Goal: Task Accomplishment & Management: Manage account settings

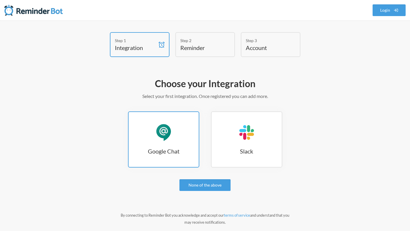
click at [160, 143] on link "Google Chat Google Chat" at bounding box center [163, 139] width 71 height 56
click at [162, 136] on div "Google Chat" at bounding box center [164, 133] width 18 height 18
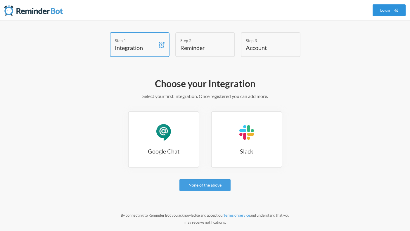
click at [390, 13] on link "Login" at bounding box center [389, 10] width 33 height 12
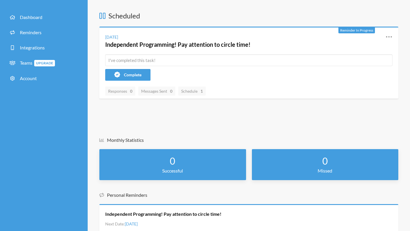
scroll to position [18, 0]
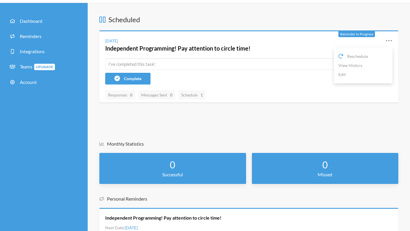
click at [390, 39] on icon at bounding box center [389, 40] width 7 height 7
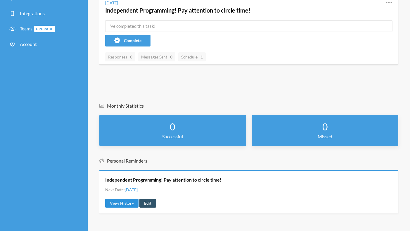
click at [130, 204] on link "View History" at bounding box center [121, 203] width 33 height 9
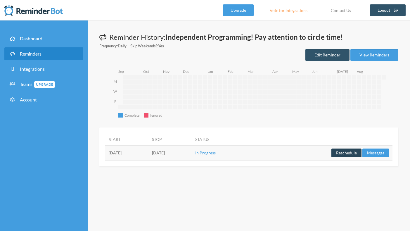
click at [349, 155] on button "Reschedule" at bounding box center [347, 153] width 30 height 9
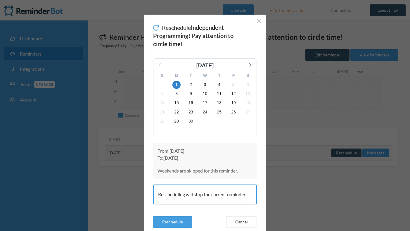
click at [158, 65] on div "September 2025" at bounding box center [204, 66] width 97 height 8
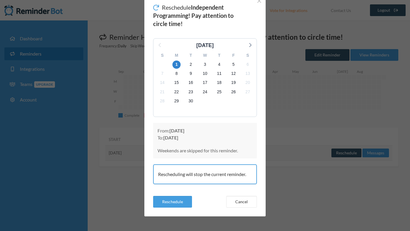
click at [304, 120] on div "Reschedule Independent Programming! Pay attention to circle time! September 202…" at bounding box center [205, 115] width 410 height 231
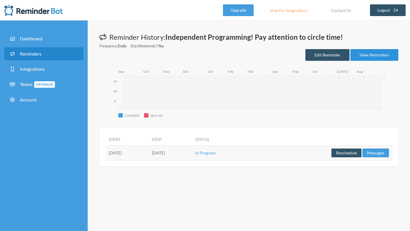
click at [374, 51] on link "View Reminders" at bounding box center [375, 55] width 48 height 12
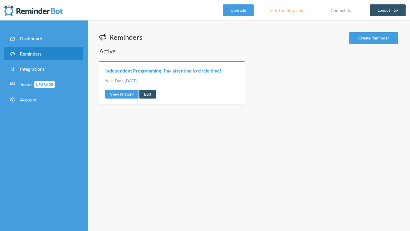
click at [194, 70] on link "Independent Programming! Pay attention to circle time!" at bounding box center [163, 71] width 116 height 6
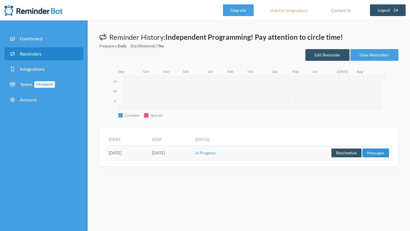
click at [380, 152] on button "Messages" at bounding box center [376, 153] width 27 height 9
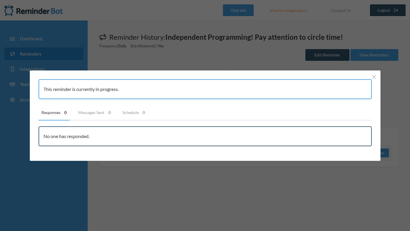
click at [281, 174] on div "This reminder is currently in progress. Responses 0 Messages Sent 0 Schedule 0 …" at bounding box center [205, 115] width 410 height 231
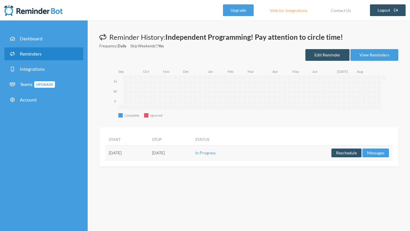
click at [127, 152] on td "Monday, September 1" at bounding box center [126, 152] width 43 height 15
click at [332, 57] on link "Edit Reminder" at bounding box center [328, 55] width 44 height 12
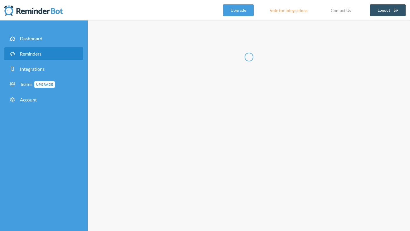
type input "Independent Programming! Pay attention to circle time!"
select select "08:30:00"
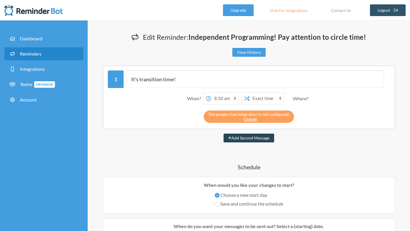
click at [237, 137] on button "Add Second Message" at bounding box center [249, 138] width 51 height 9
select select "09:30:00"
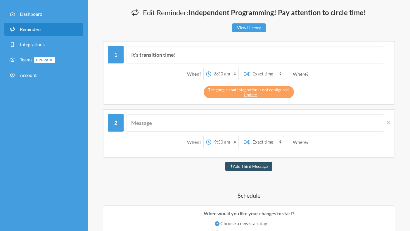
scroll to position [24, 0]
